Goal: Transaction & Acquisition: Purchase product/service

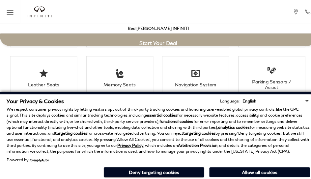
scroll to position [1141, 0]
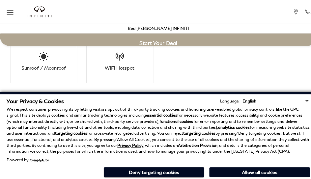
scroll to position [1141, 0]
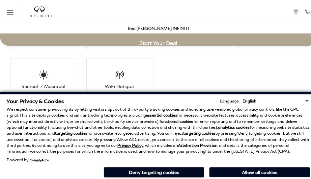
click at [165, 108] on p "We respect consumer privacy rights by letting visitors opt out of third-party t…" at bounding box center [156, 128] width 298 height 47
click at [165, 148] on p "We respect consumer privacy rights by letting visitors opt out of third-party t…" at bounding box center [156, 128] width 298 height 47
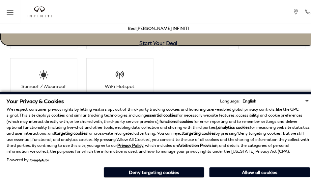
click at [66, 42] on link "Start Your Deal" at bounding box center [155, 36] width 311 height 18
